Goal: Information Seeking & Learning: Find specific fact

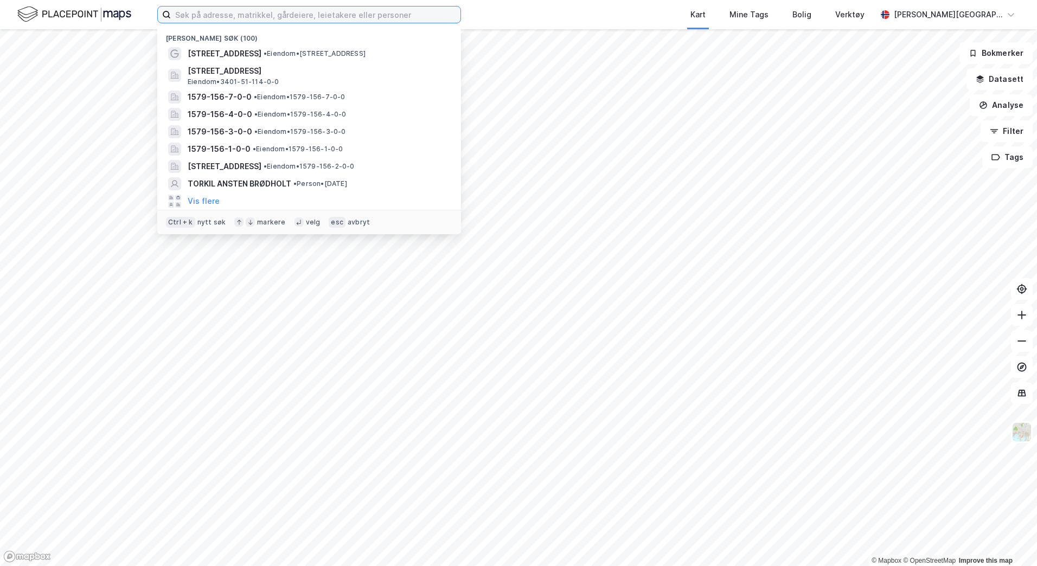
click at [311, 18] on input at bounding box center [316, 15] width 290 height 16
paste input "Abildsøveien 39"
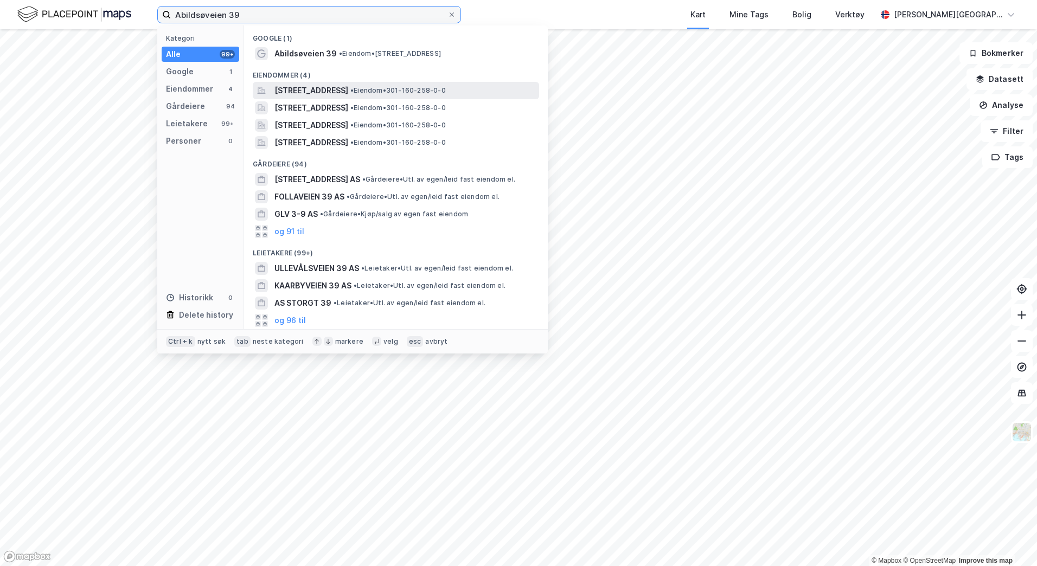
type input "Abildsøveien 39"
click at [328, 88] on span "[STREET_ADDRESS]" at bounding box center [311, 90] width 74 height 13
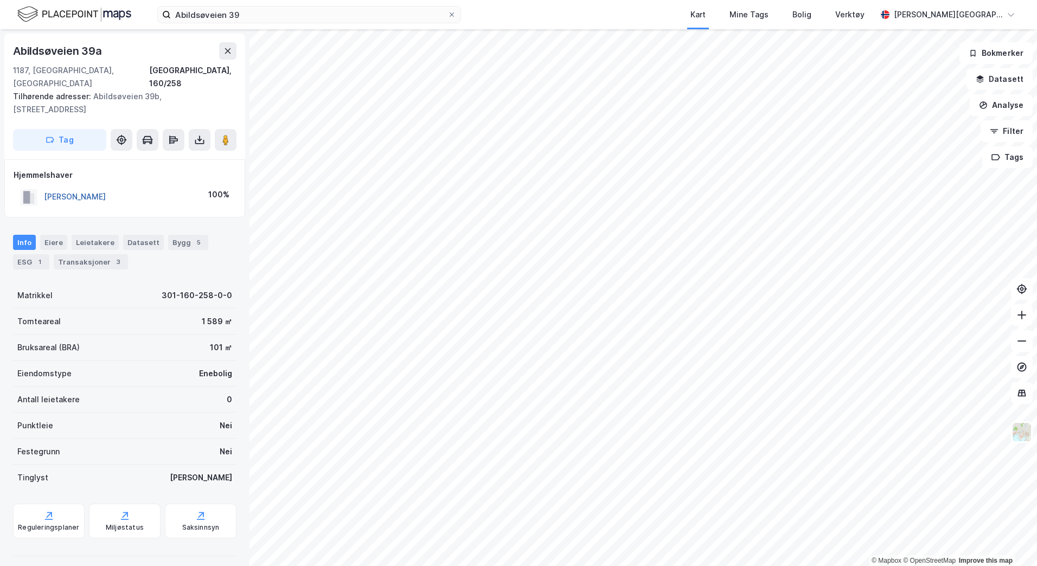
click at [0, 0] on button "[PERSON_NAME]" at bounding box center [0, 0] width 0 height 0
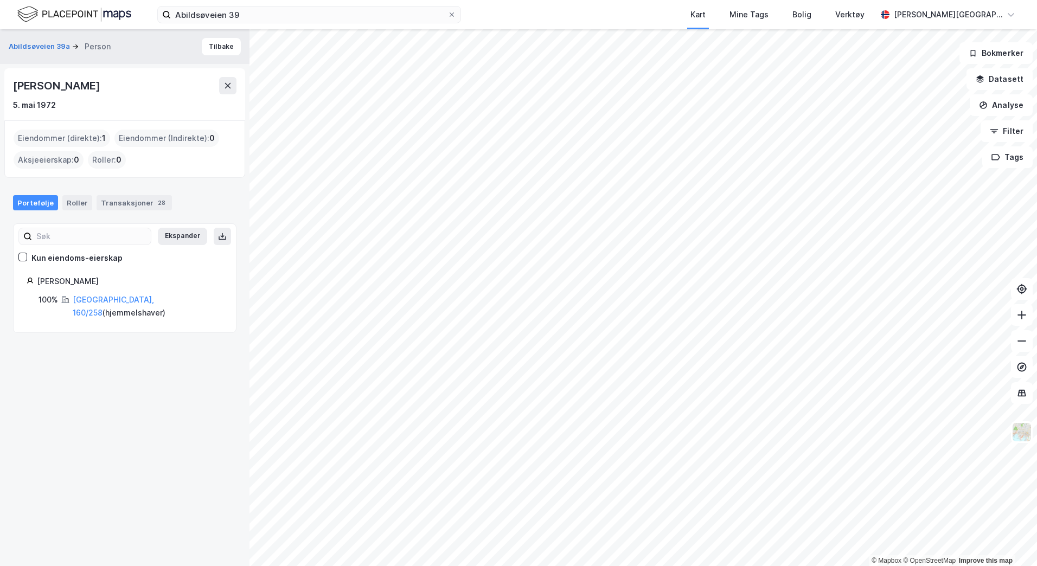
click at [65, 541] on div "Abildsøveien 39a Person [PERSON_NAME] [DATE] Eiendommer (direkte) : 1 Eiendomme…" at bounding box center [125, 297] width 250 height 537
click at [108, 208] on div "Transaksjoner 28" at bounding box center [134, 202] width 75 height 15
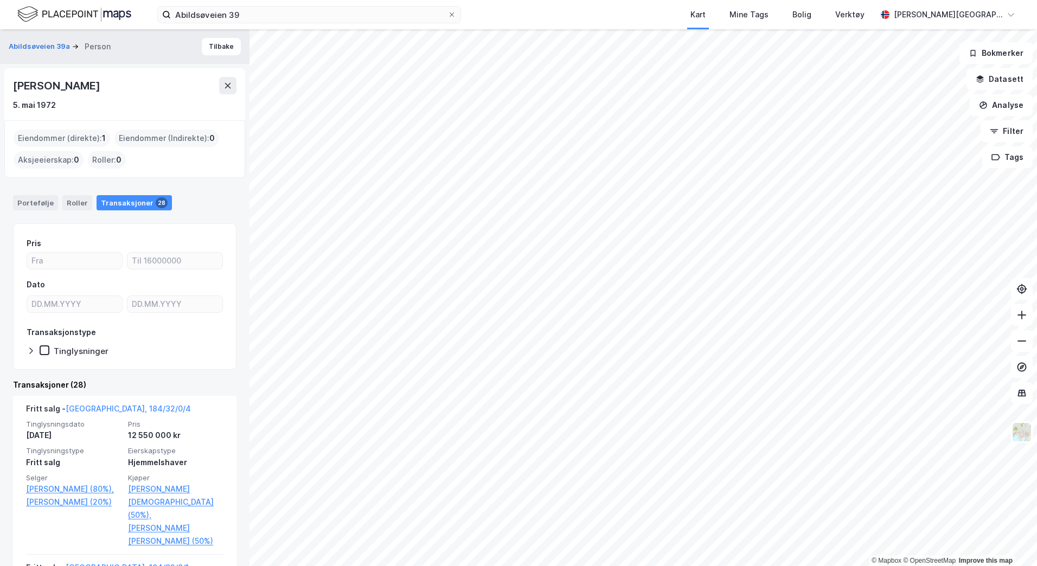
click at [52, 139] on div "Eiendommer (direkte) : 1" at bounding box center [62, 138] width 97 height 17
